Goal: Information Seeking & Learning: Learn about a topic

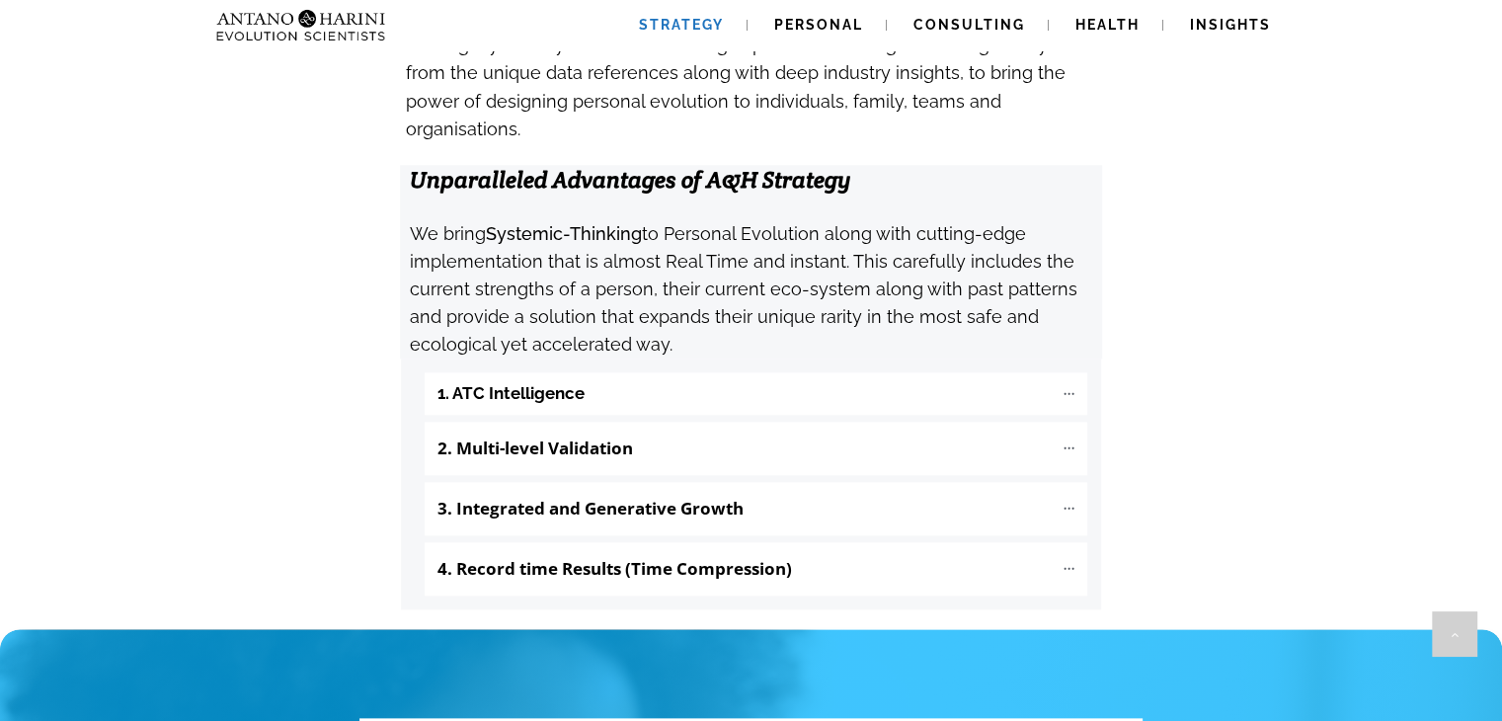
scroll to position [2038, 0]
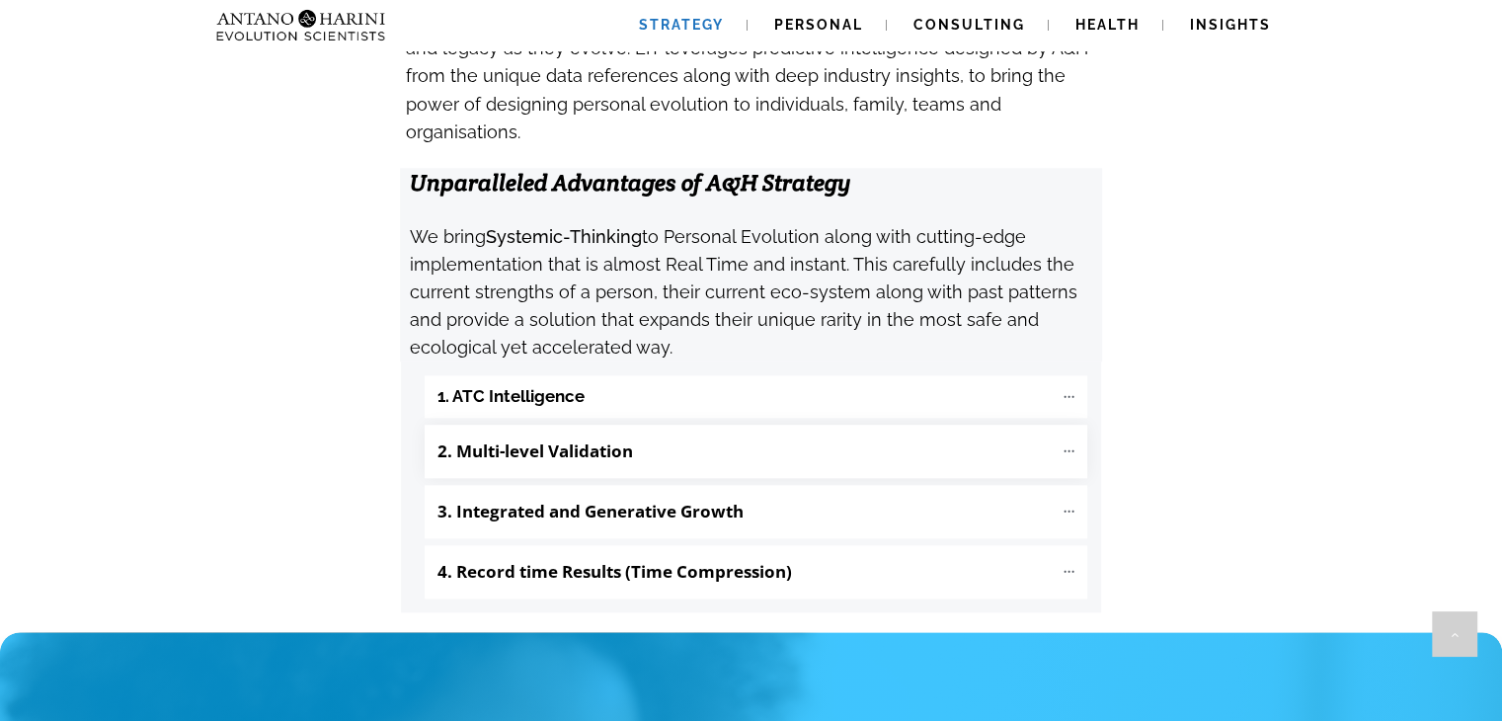
click at [1003, 434] on p "2. Multi-level Validation" at bounding box center [744, 451] width 615 height 34
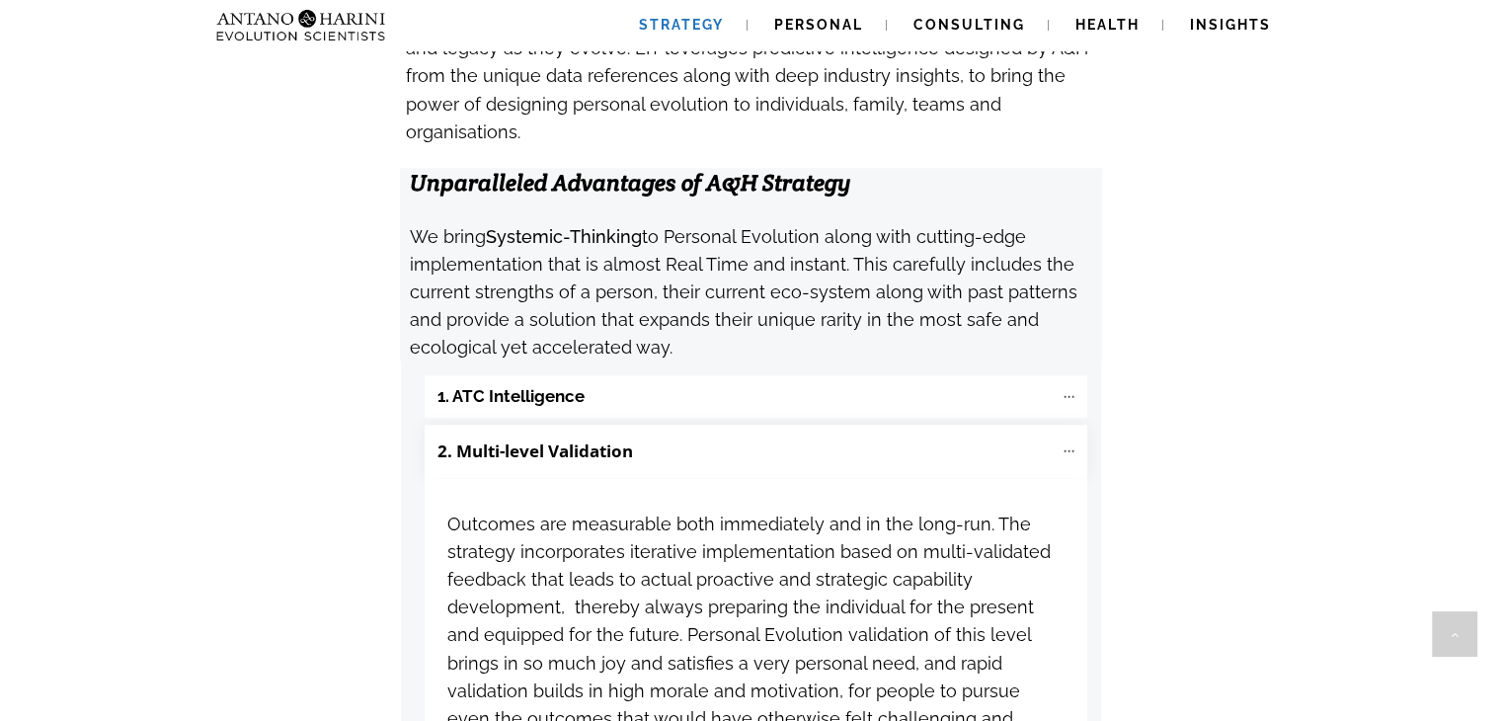
click at [902, 361] on div "1. ATC Intelligence Micro shifts in the unconscious thinking patterns of a pers…" at bounding box center [751, 653] width 700 height 585
click at [555, 385] on b "1. ATC Intelligence" at bounding box center [510, 396] width 147 height 23
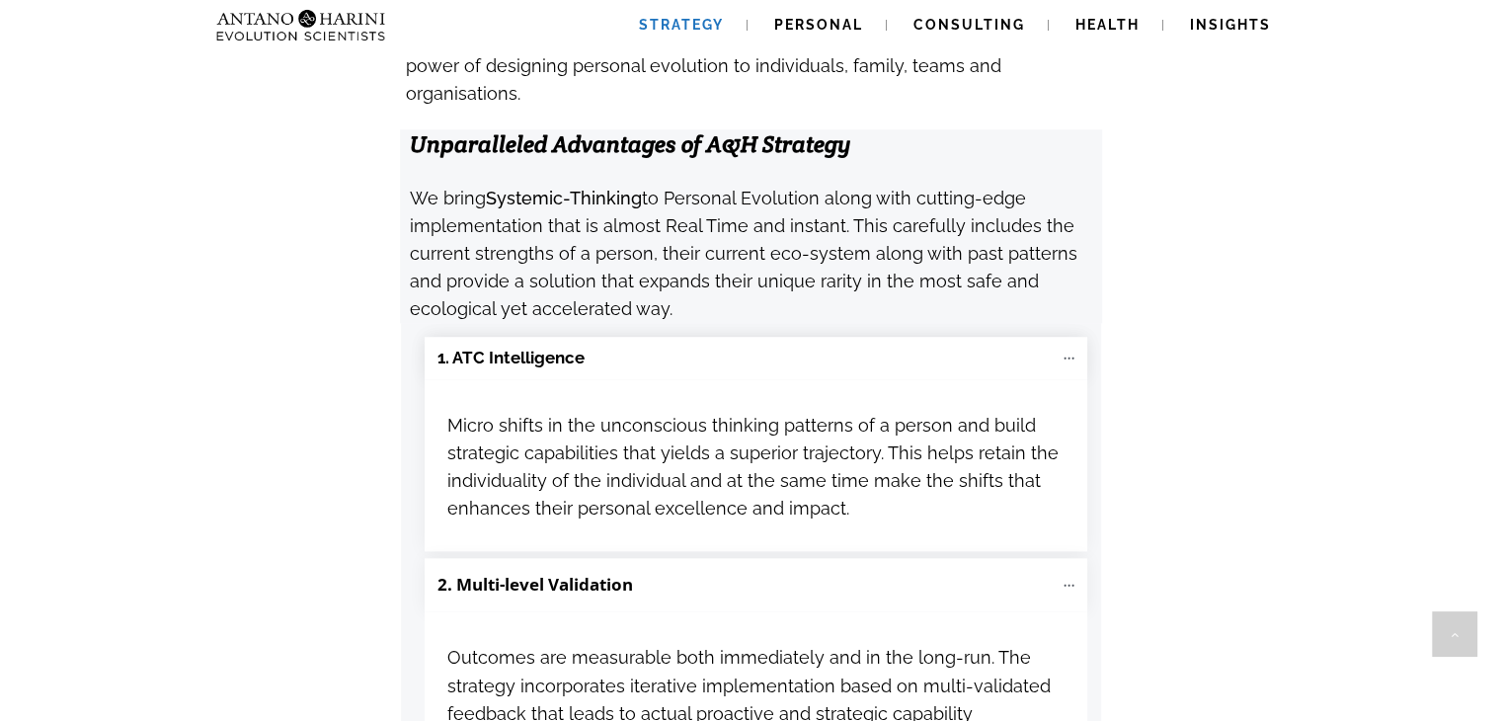
scroll to position [2119, 0]
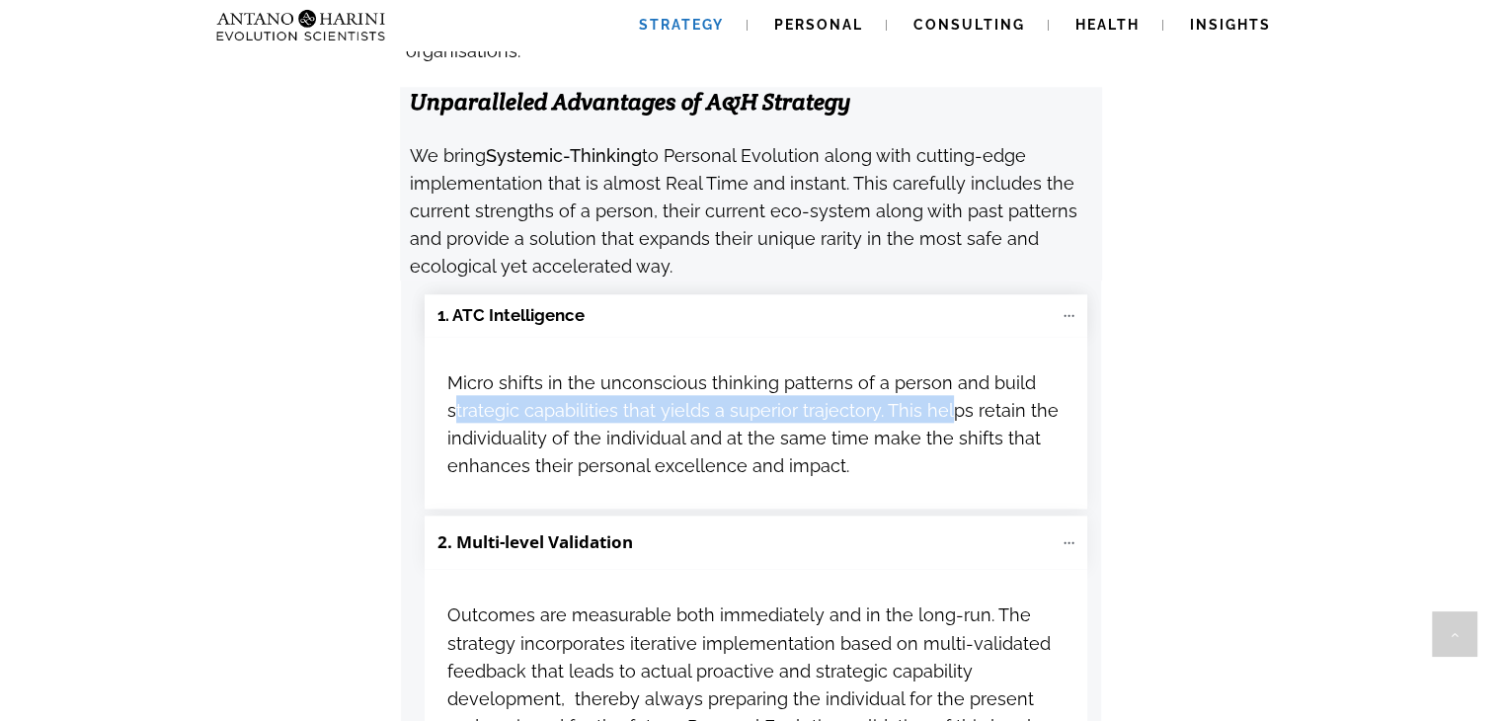
drag, startPoint x: 454, startPoint y: 333, endPoint x: 944, endPoint y: 323, distance: 489.8
click at [944, 372] on span "Micro shifts in the unconscious thinking patterns of a person and build strateg…" at bounding box center [752, 424] width 611 height 105
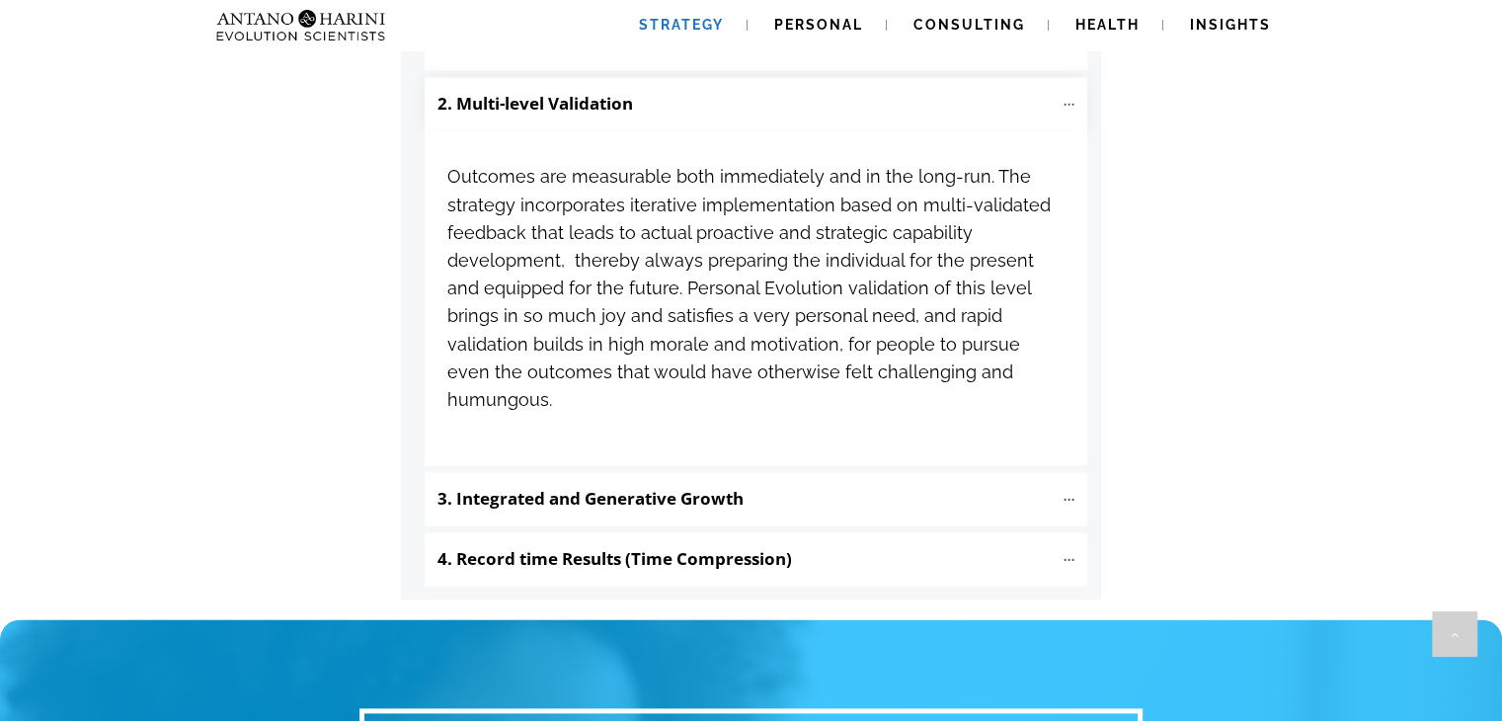
scroll to position [2681, 0]
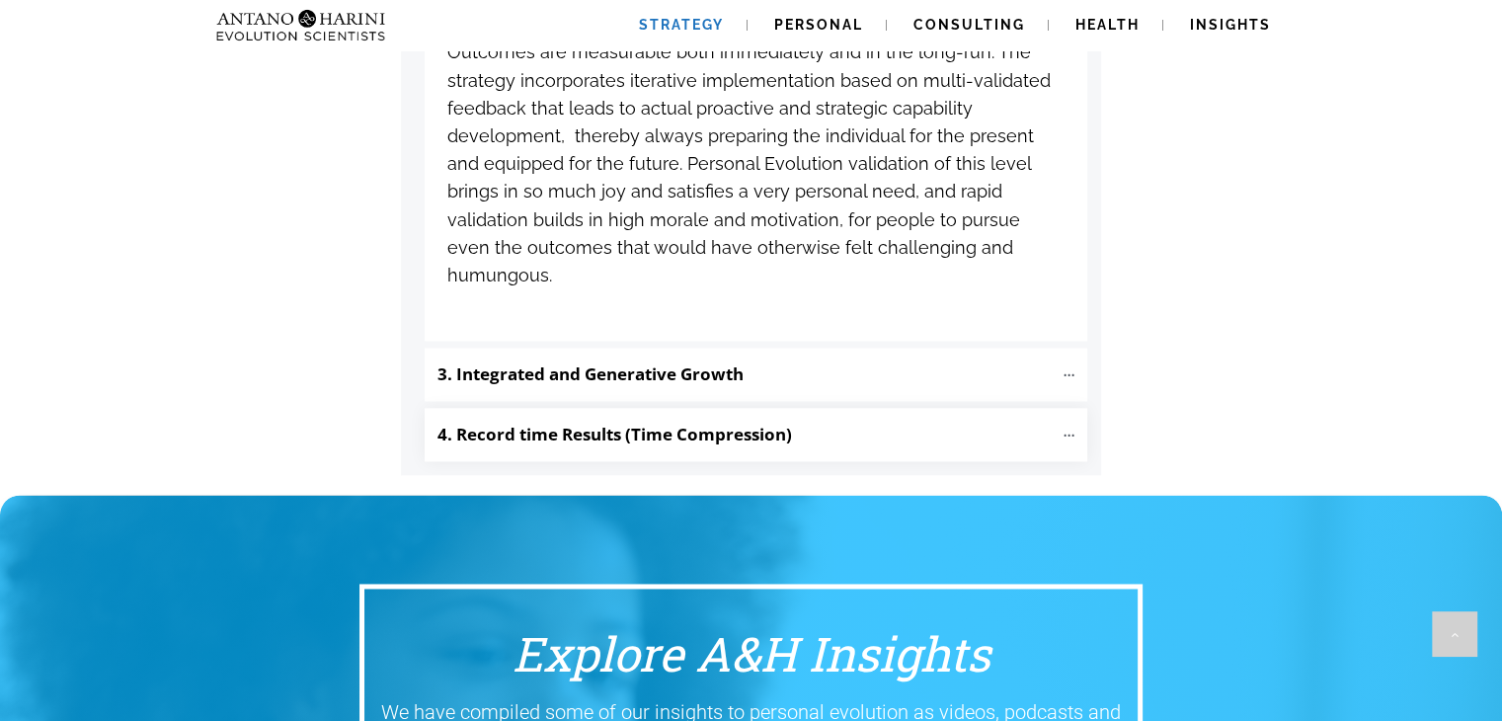
click at [758, 418] on p "4. Record time Results (Time Compression)" at bounding box center [744, 435] width 615 height 34
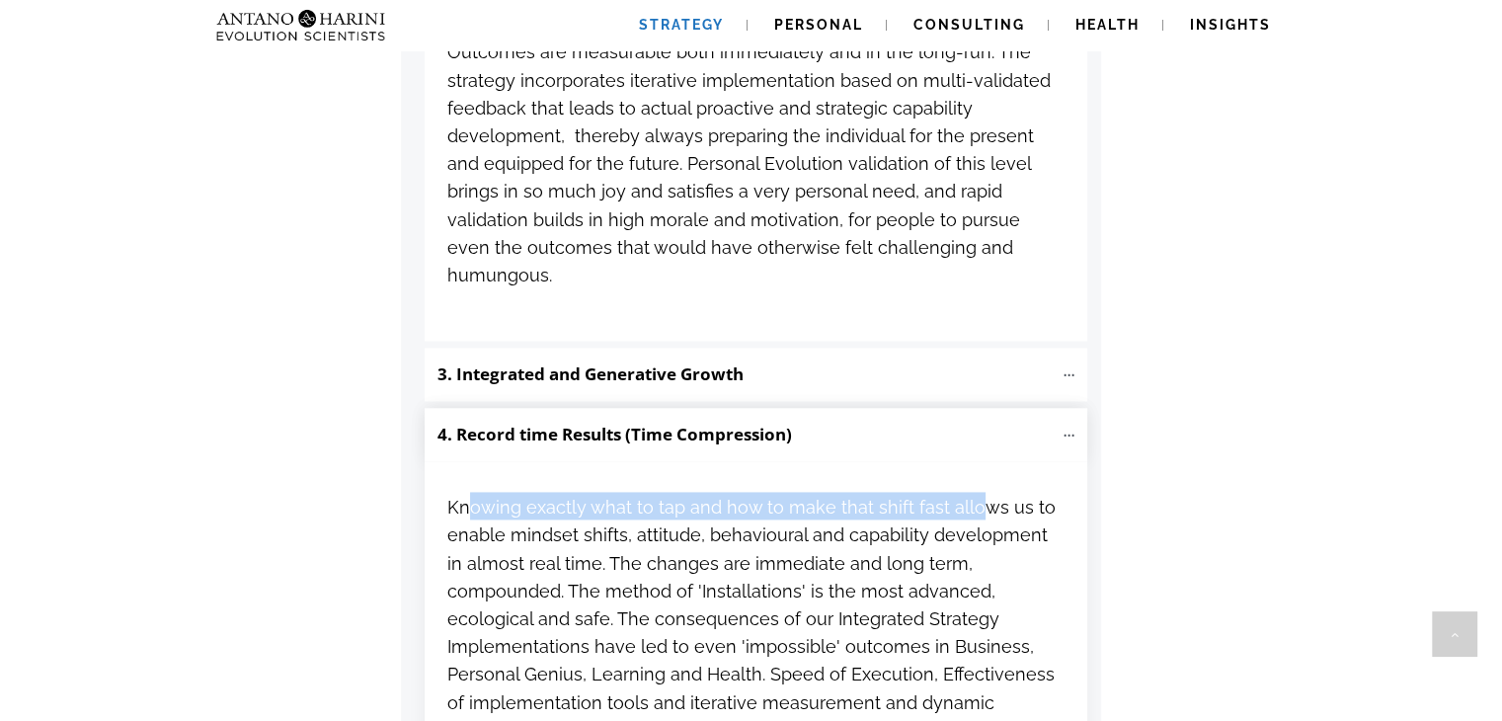
drag, startPoint x: 468, startPoint y: 409, endPoint x: 976, endPoint y: 397, distance: 508.6
click at [971, 497] on span "Knowing exactly what to tap and how to make that shift fast allows us to enable…" at bounding box center [751, 632] width 608 height 271
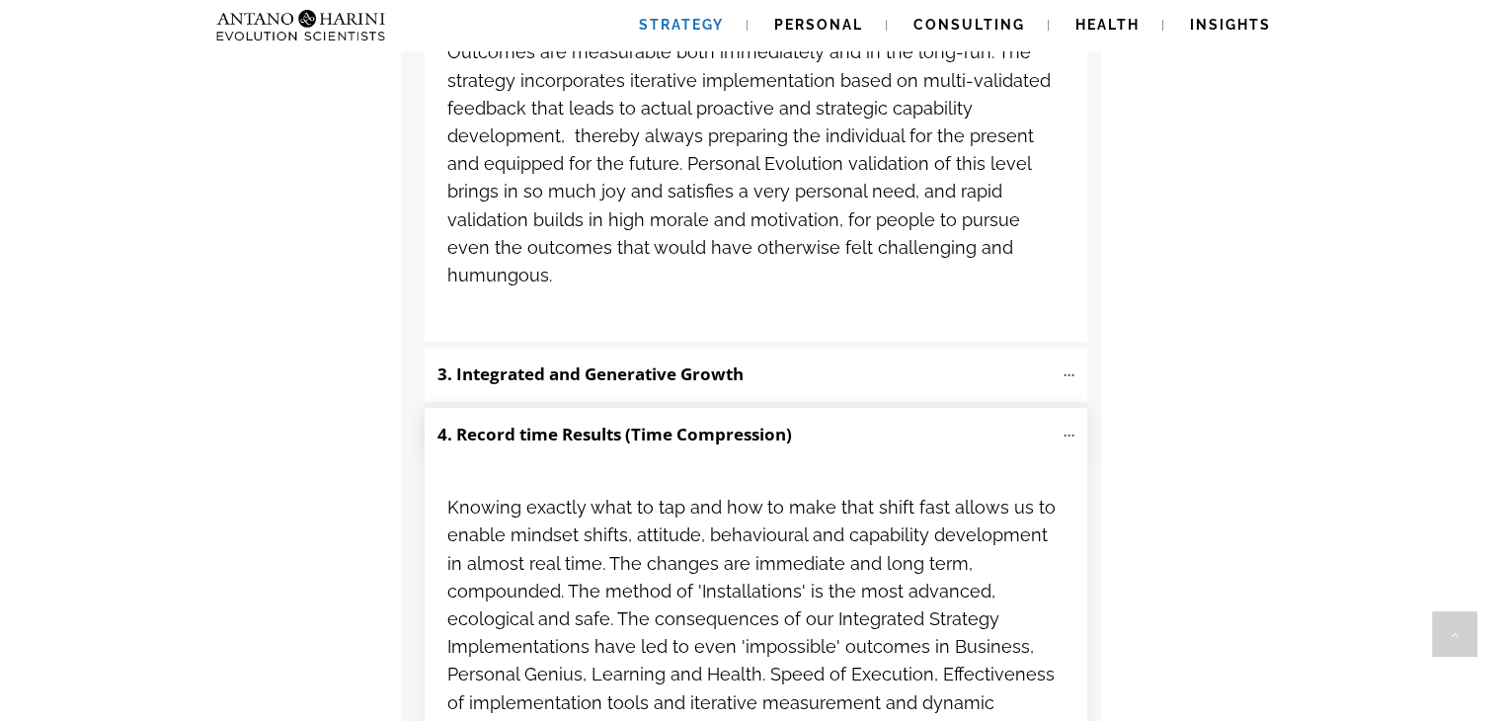
click at [976, 486] on span "Knowing exactly what to tap and how to make that shift fast allows us to enable…" at bounding box center [751, 629] width 608 height 286
click at [928, 357] on p "3. Integrated and Generative Growth" at bounding box center [744, 374] width 615 height 34
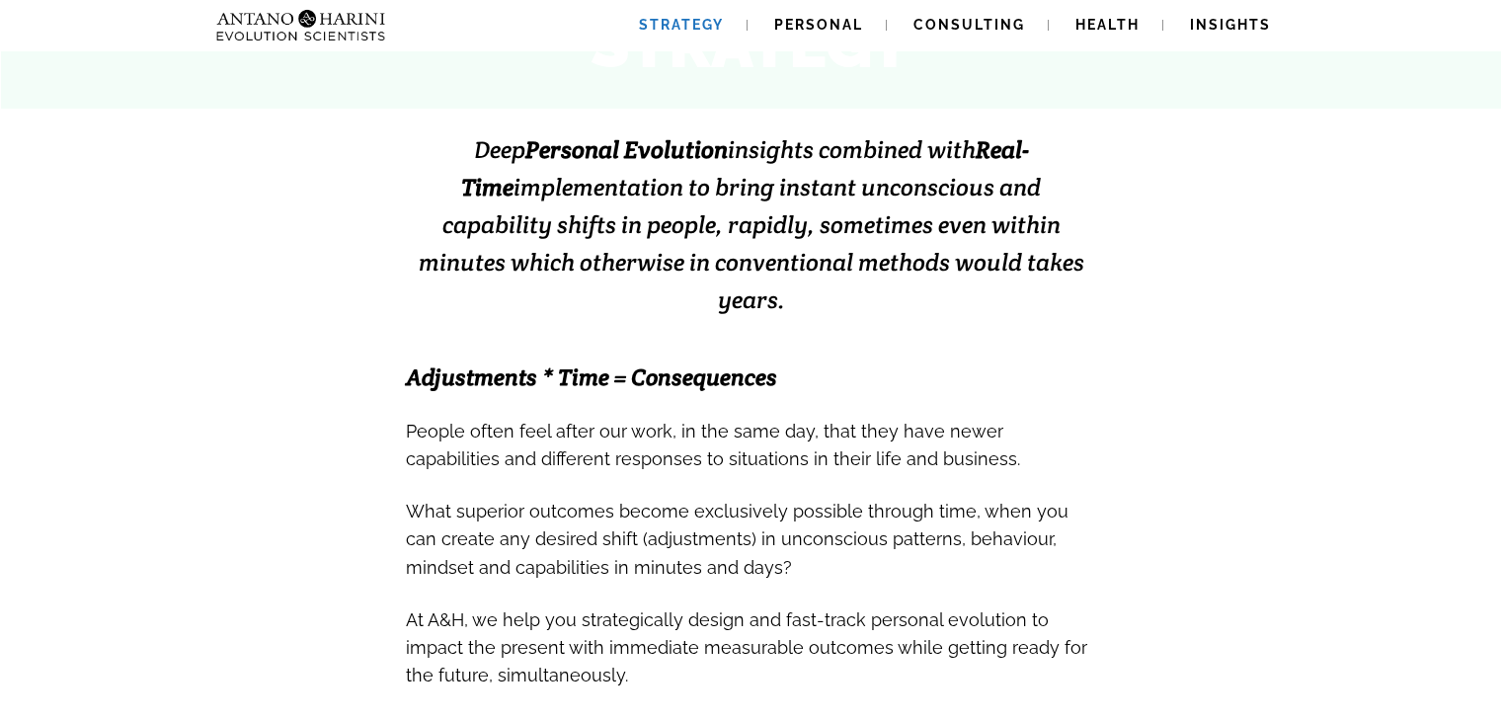
scroll to position [411, 0]
